Goal: Task Accomplishment & Management: Use online tool/utility

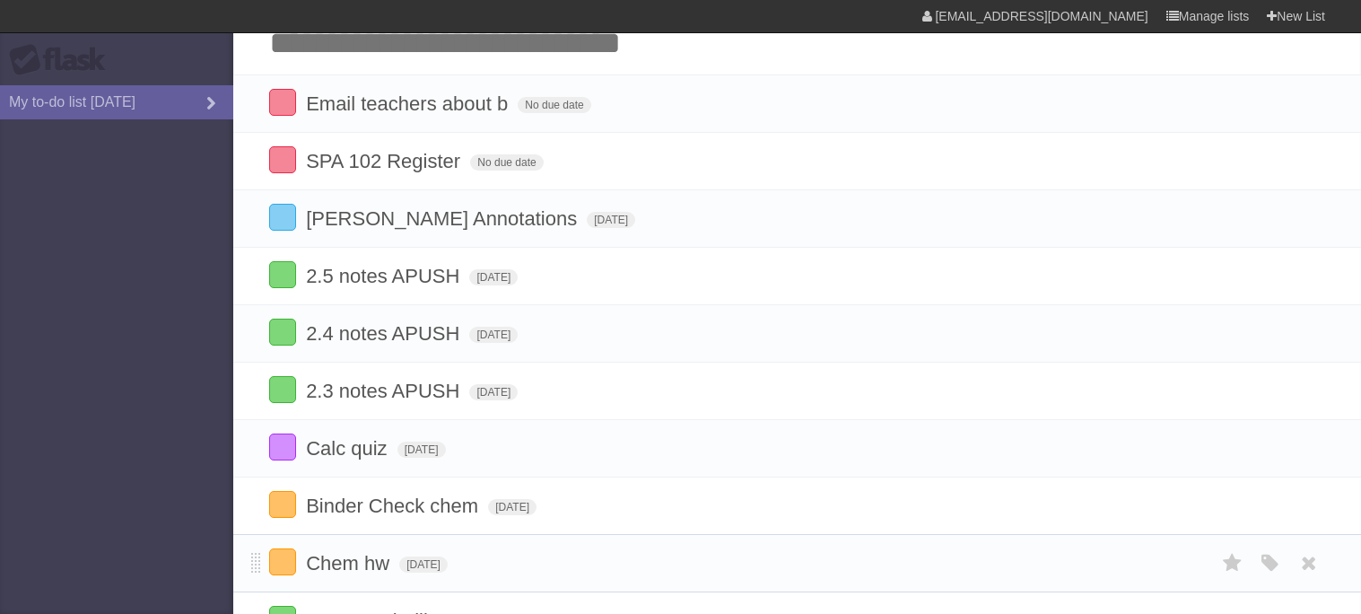
scroll to position [119, 0]
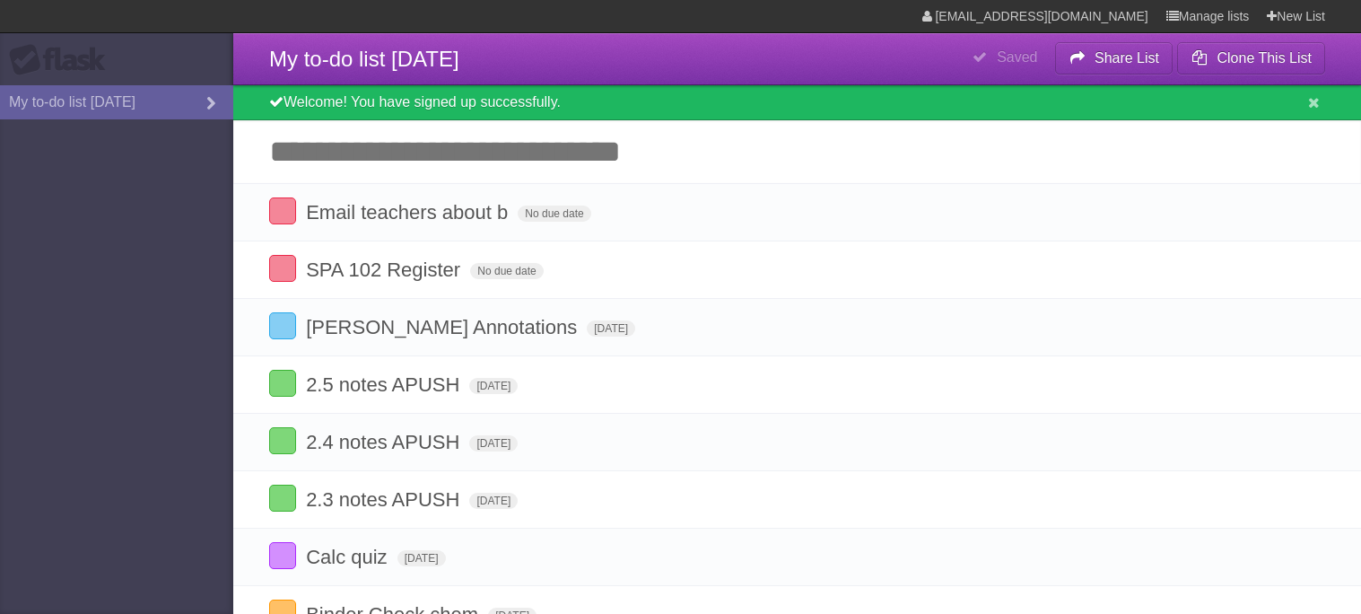
scroll to position [119, 0]
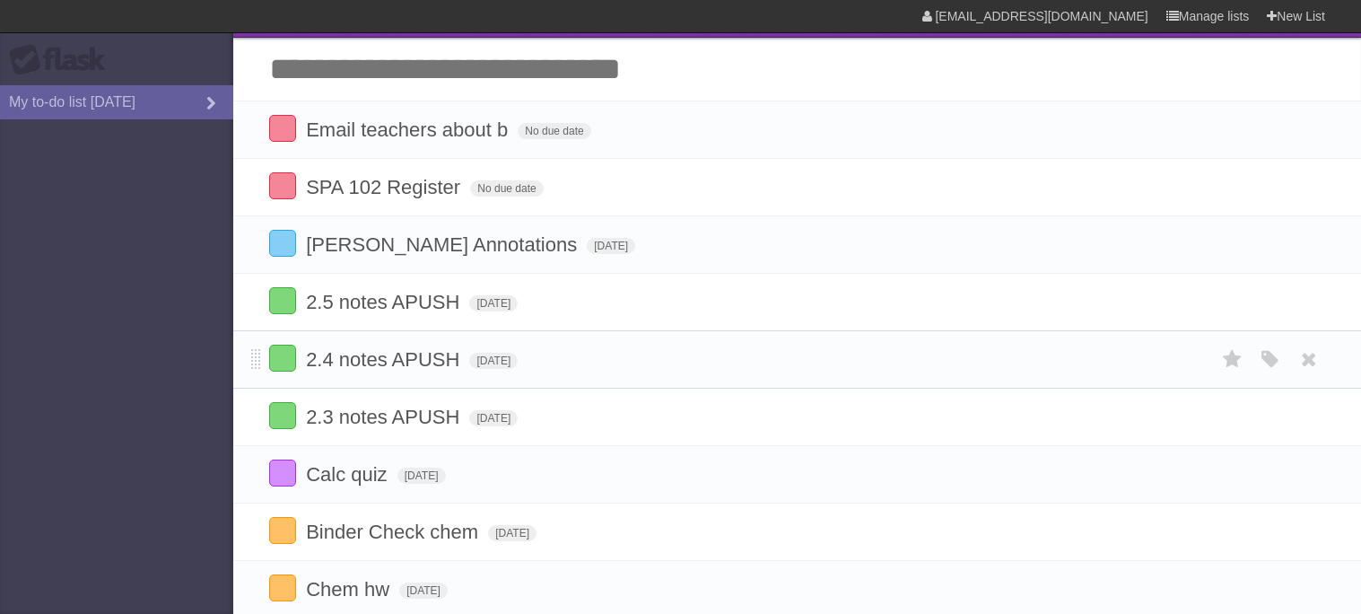
scroll to position [48, 0]
